Goal: Information Seeking & Learning: Learn about a topic

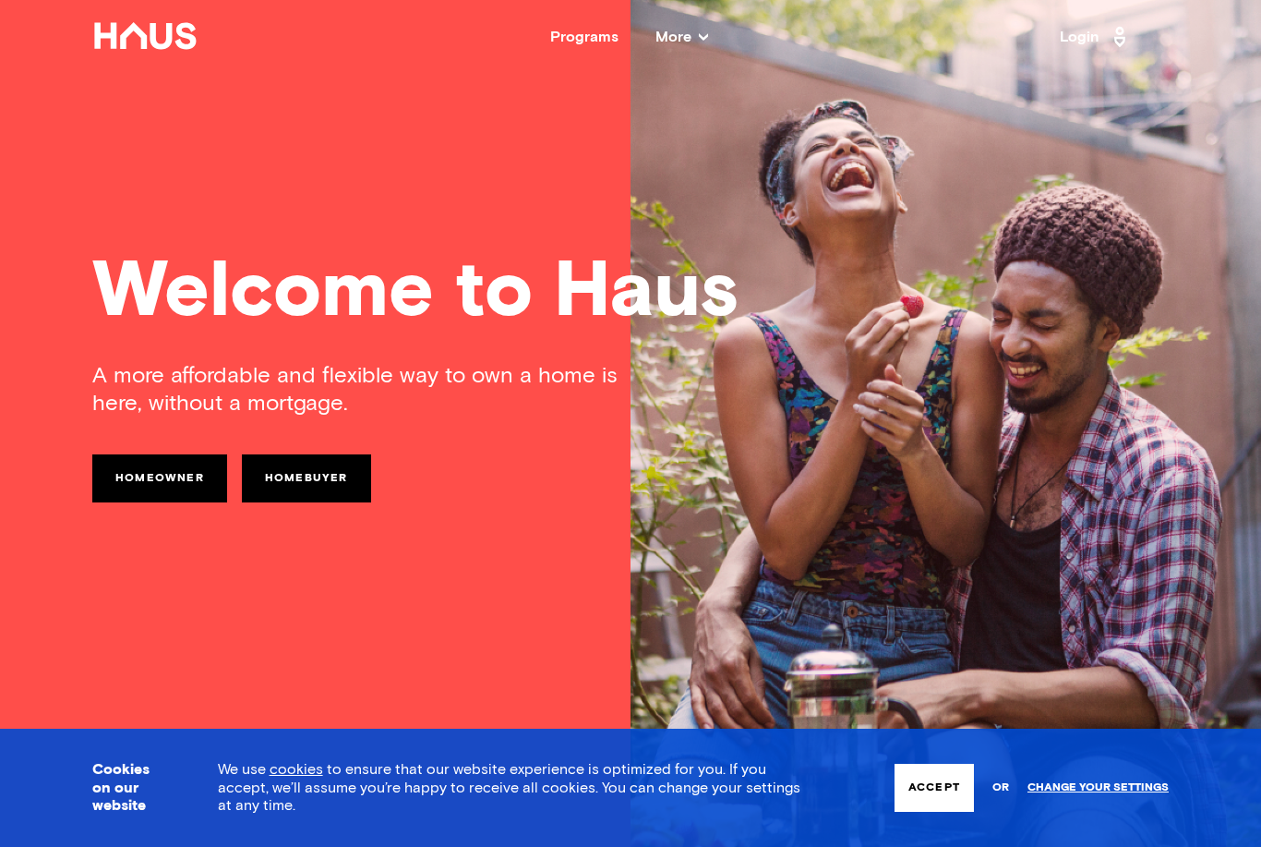
click at [300, 479] on link "Homebuyer" at bounding box center [306, 478] width 129 height 48
click at [673, 30] on span "More" at bounding box center [682, 37] width 53 height 15
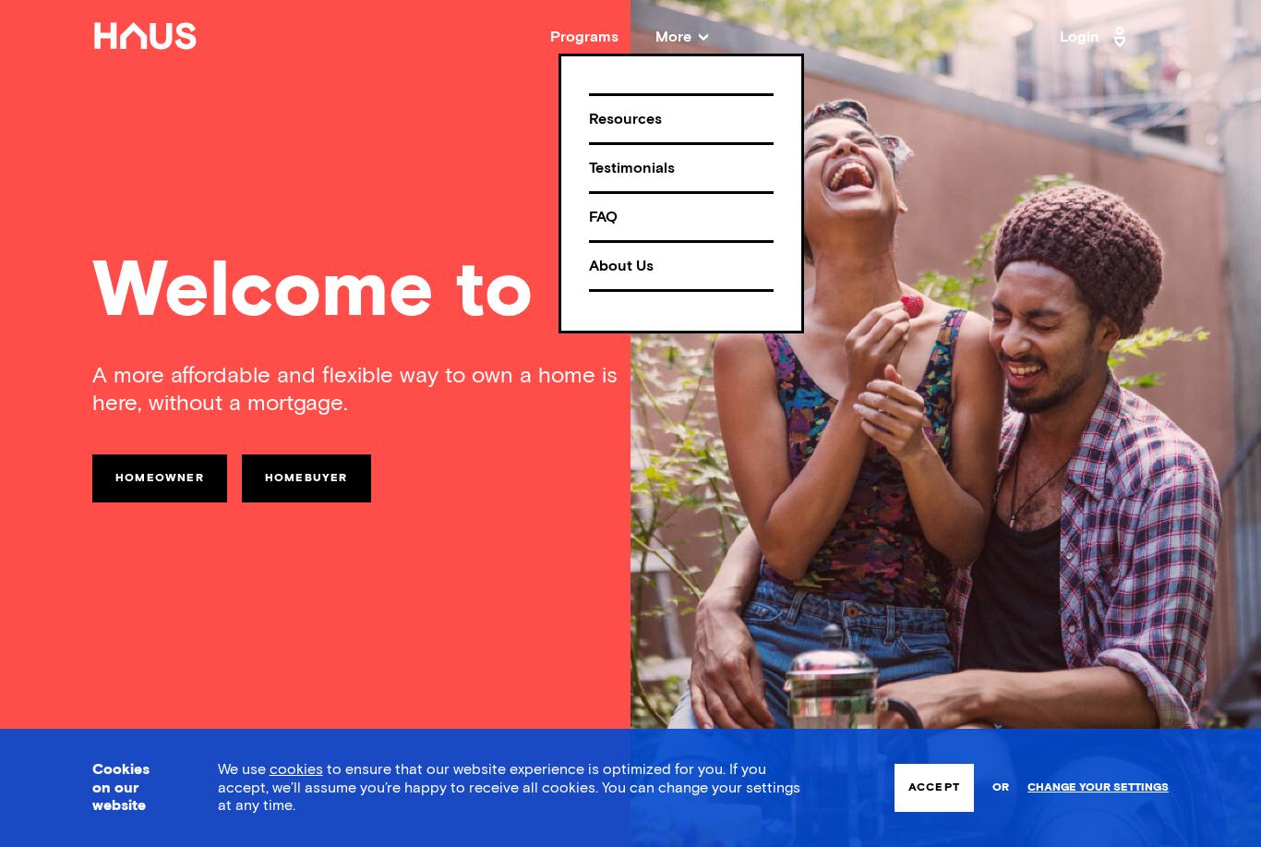
click at [381, 223] on div "Welcome to Haus A more affordable and flexible way to own a home is here, witho…" at bounding box center [630, 423] width 1261 height 847
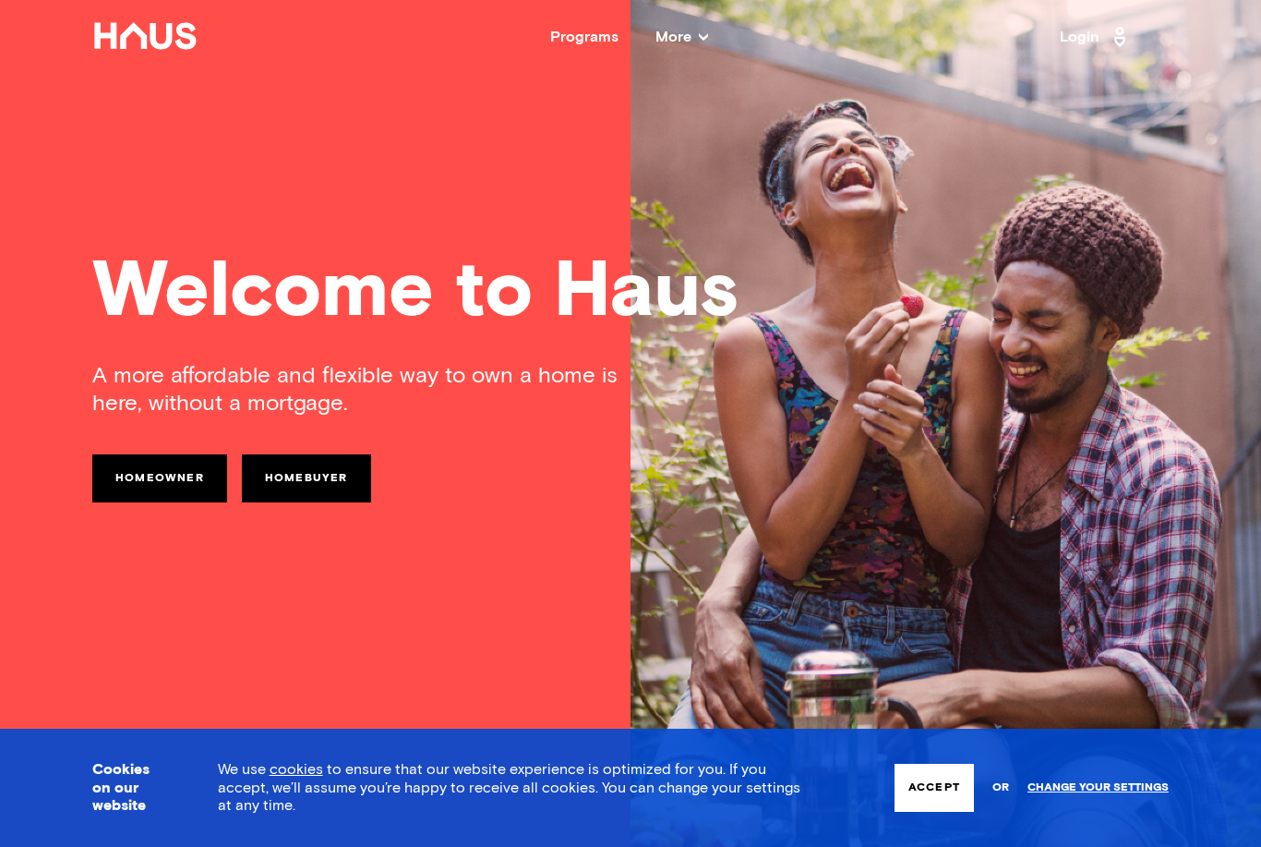
click at [307, 461] on link "Homebuyer" at bounding box center [306, 478] width 129 height 48
